Goal: Information Seeking & Learning: Learn about a topic

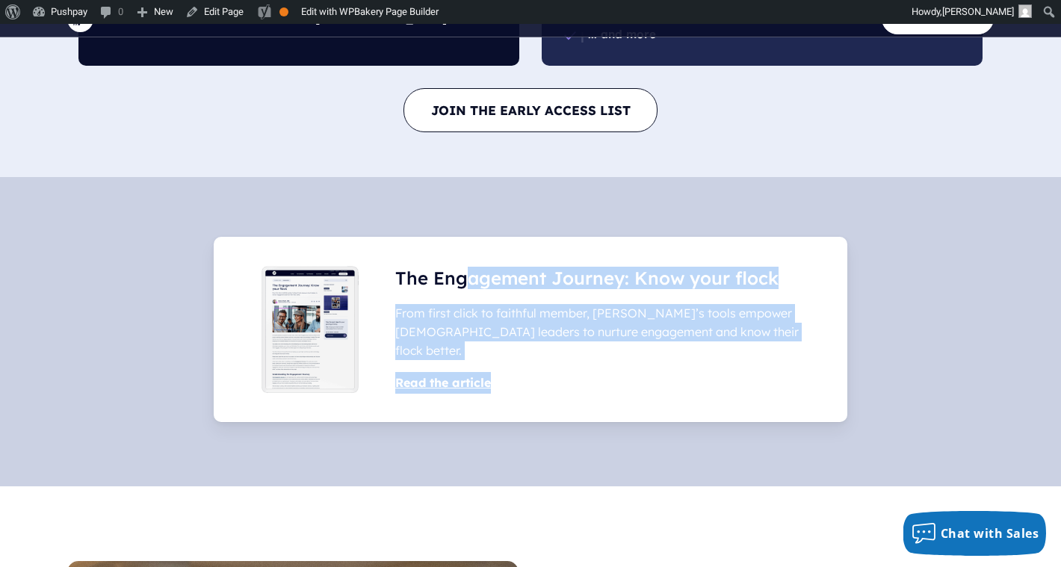
drag, startPoint x: 464, startPoint y: 281, endPoint x: 509, endPoint y: 386, distance: 114.8
click at [509, 386] on div "The Engagement Journey: Know your flock From first click to faithful member, [P…" at bounding box center [530, 329] width 633 height 185
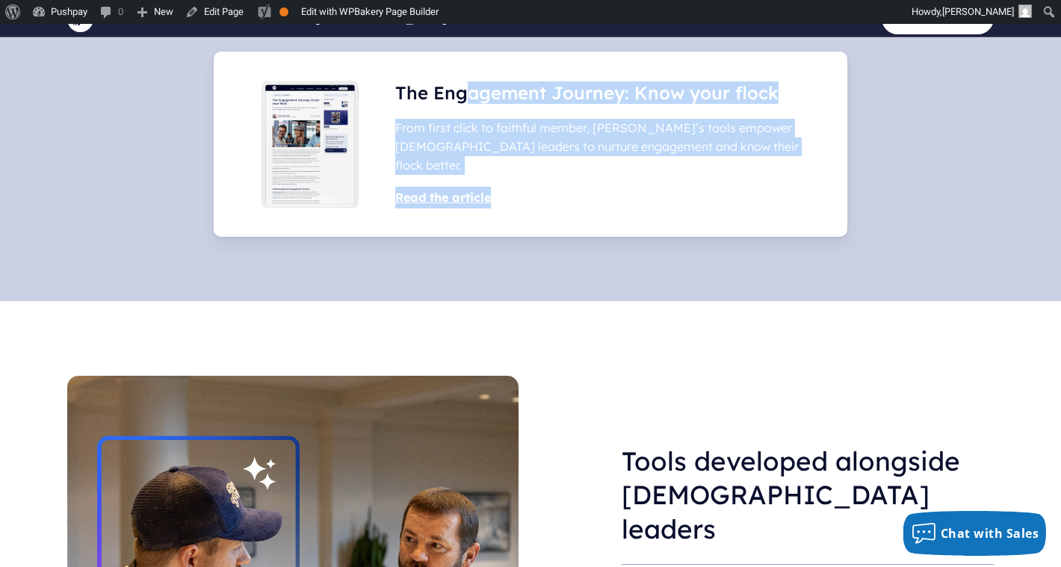
scroll to position [1246, 0]
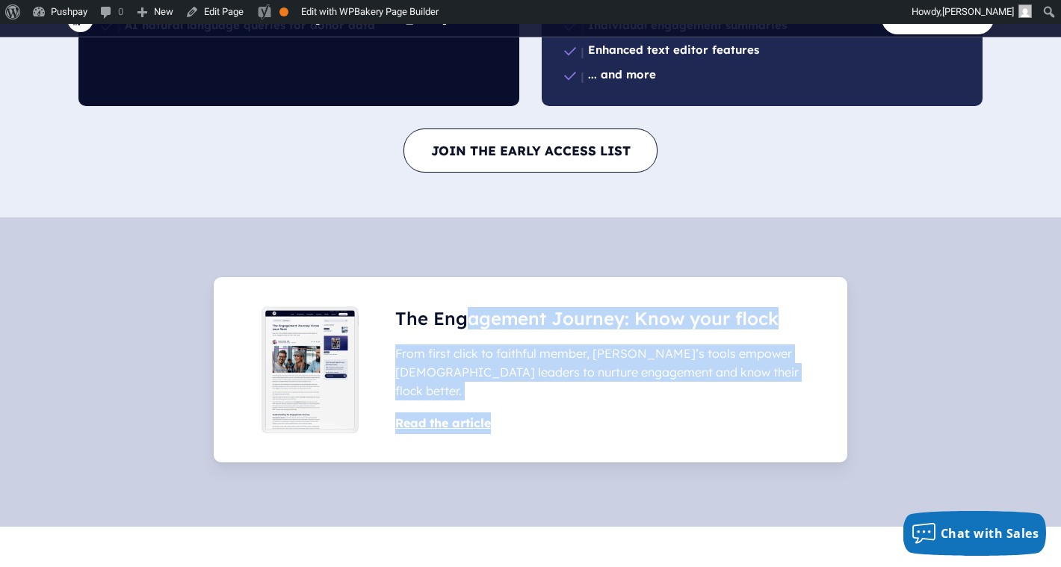
click at [524, 329] on h3 "The Engagement Journey: Know your flock" at bounding box center [586, 318] width 383 height 22
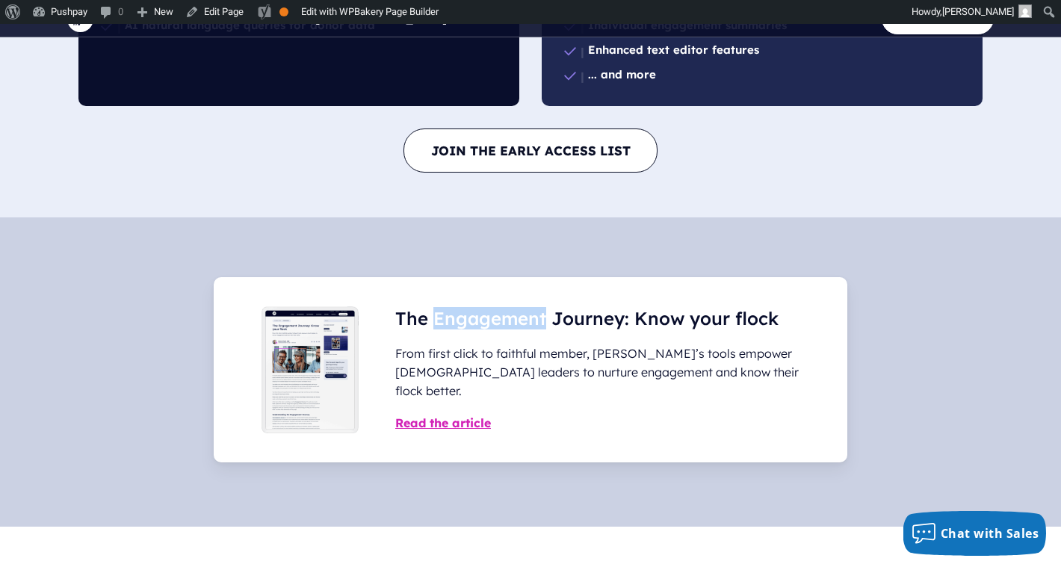
click at [524, 329] on h3 "The Engagement Journey: Know your flock" at bounding box center [586, 318] width 383 height 22
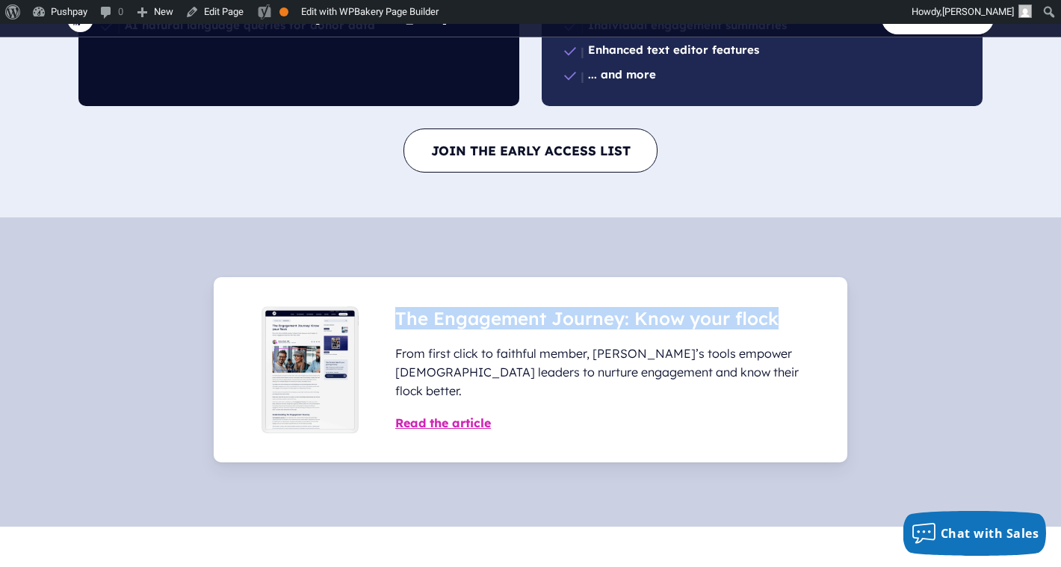
click at [524, 329] on h3 "The Engagement Journey: Know your flock" at bounding box center [586, 318] width 383 height 22
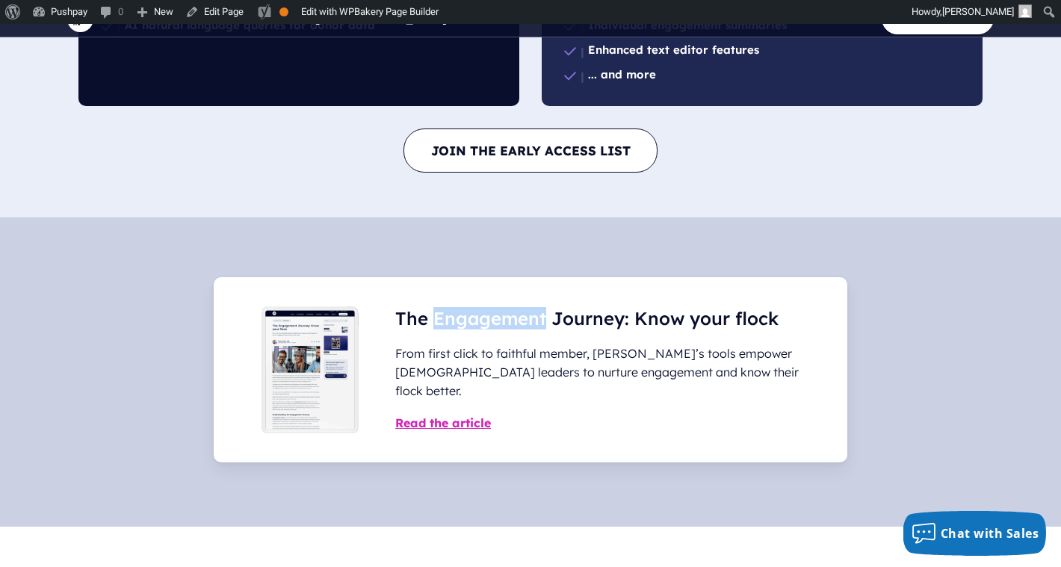
click at [524, 329] on h3 "The Engagement Journey: Know your flock" at bounding box center [586, 318] width 383 height 22
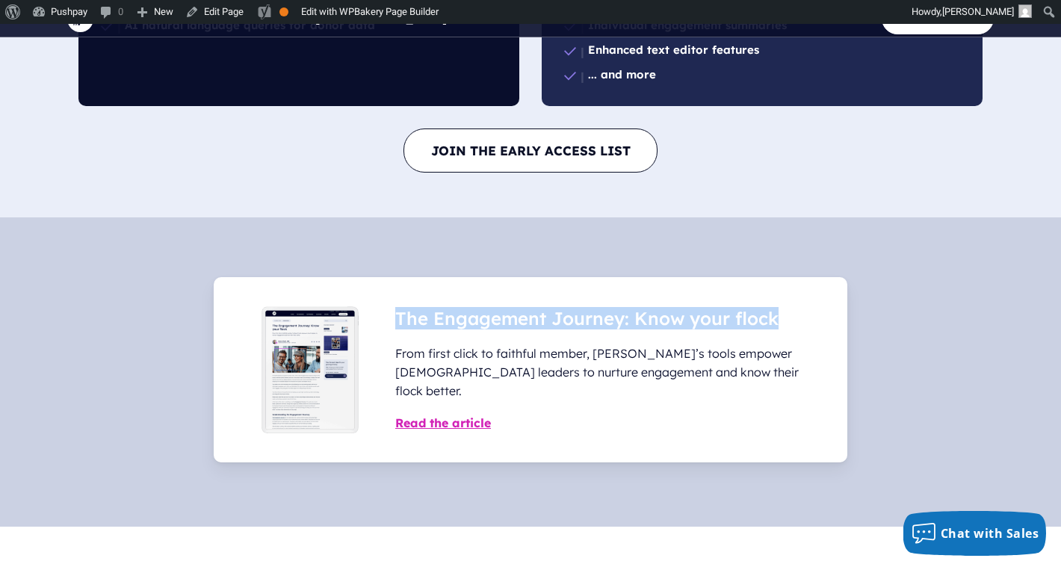
click at [524, 329] on h3 "The Engagement Journey: Know your flock" at bounding box center [586, 318] width 383 height 22
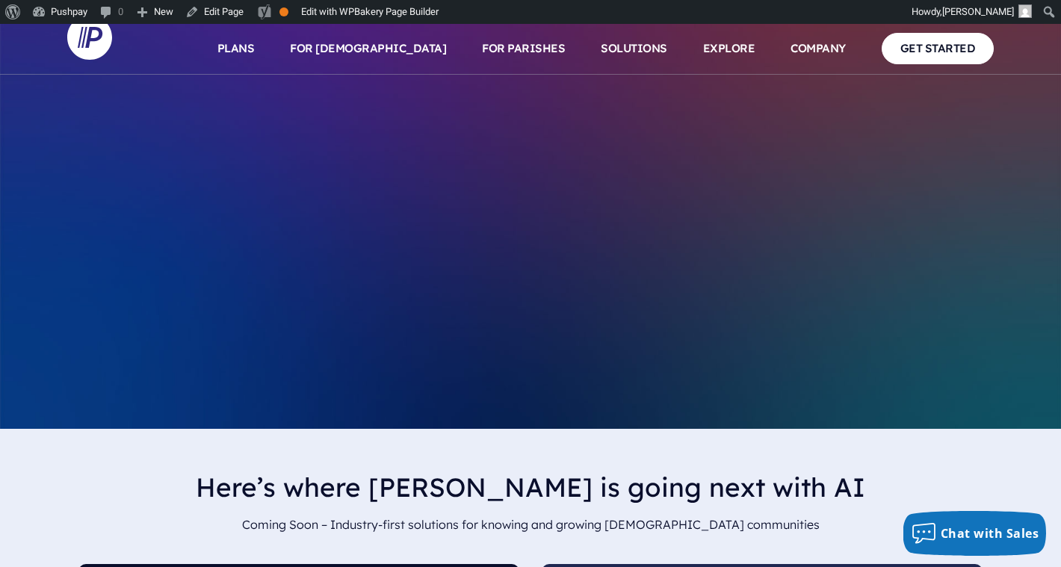
scroll to position [0, 0]
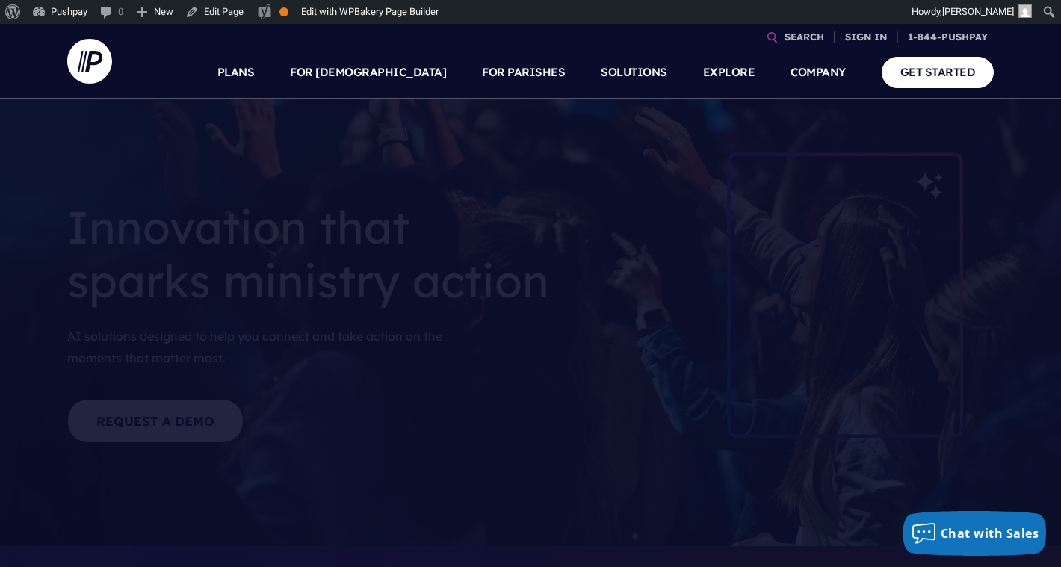
click at [117, 65] on link at bounding box center [97, 61] width 60 height 75
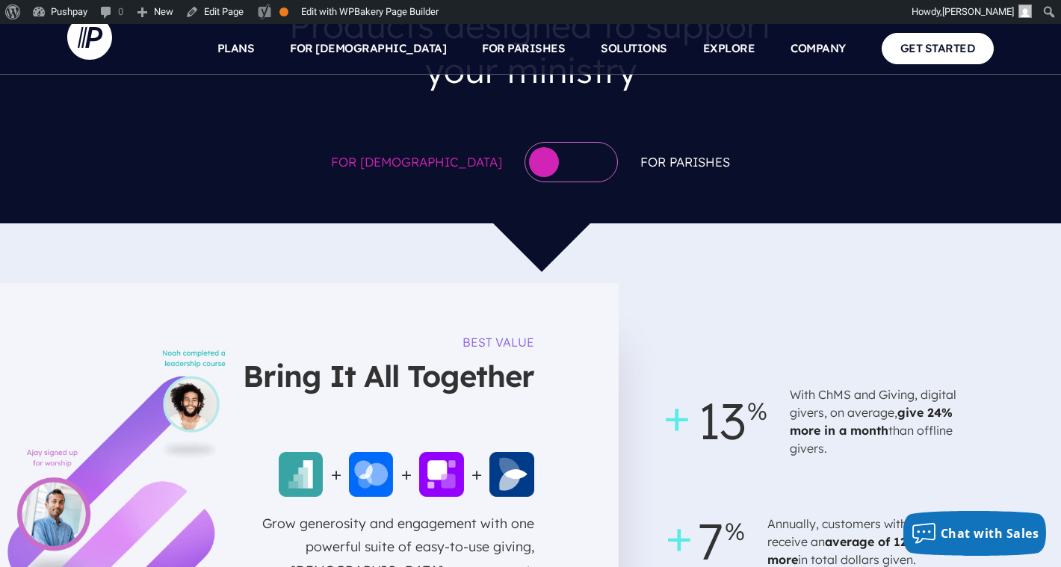
scroll to position [721, 0]
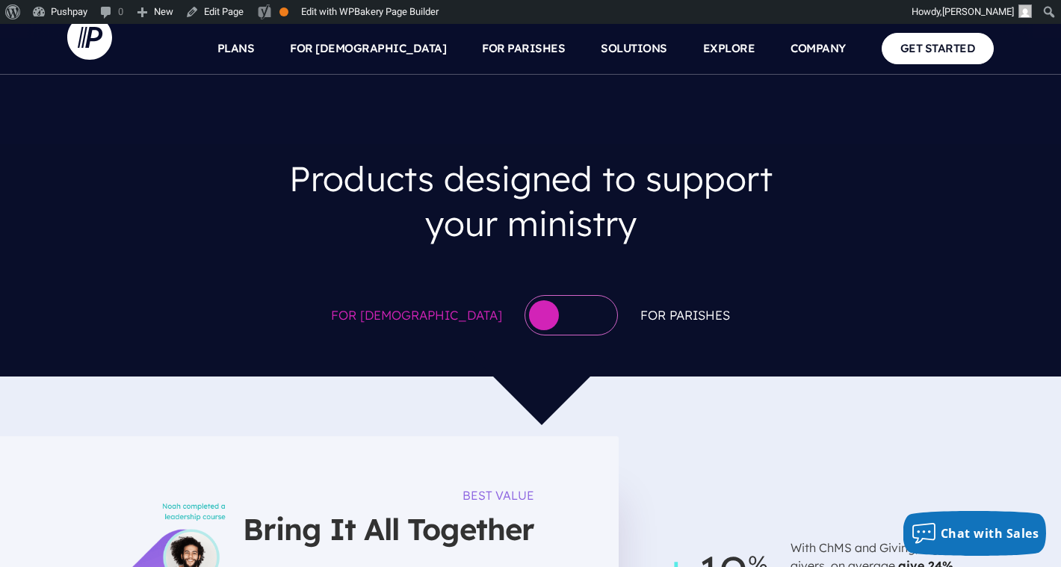
click at [529, 300] on button "button" at bounding box center [544, 315] width 30 height 30
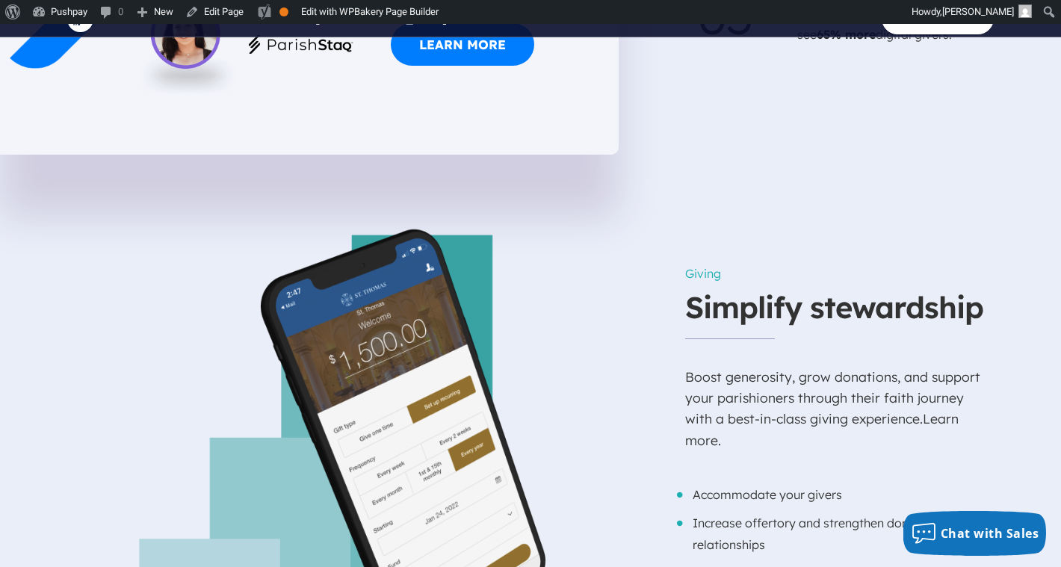
scroll to position [1873, 0]
